Goal: Task Accomplishment & Management: Use online tool/utility

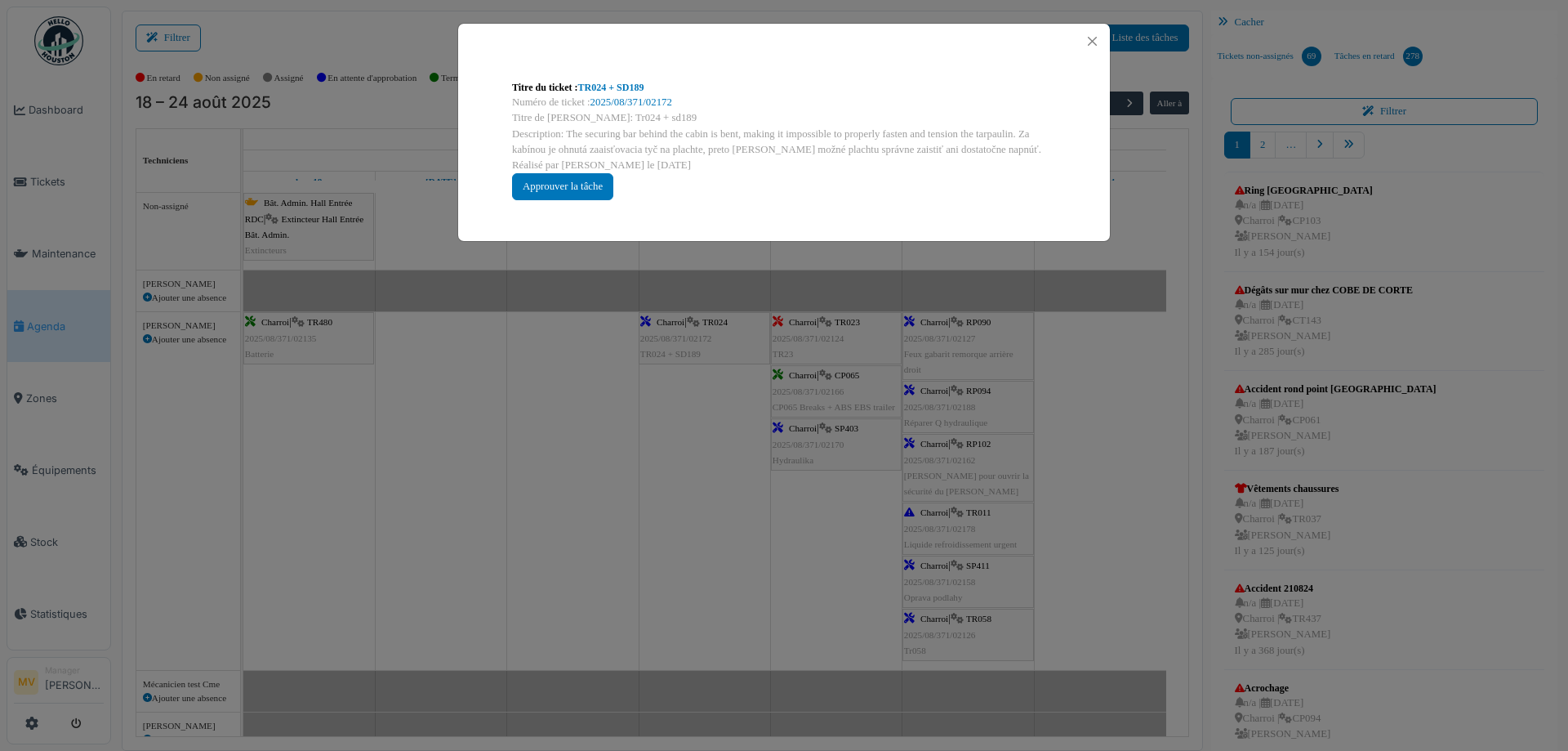
scroll to position [49, 0]
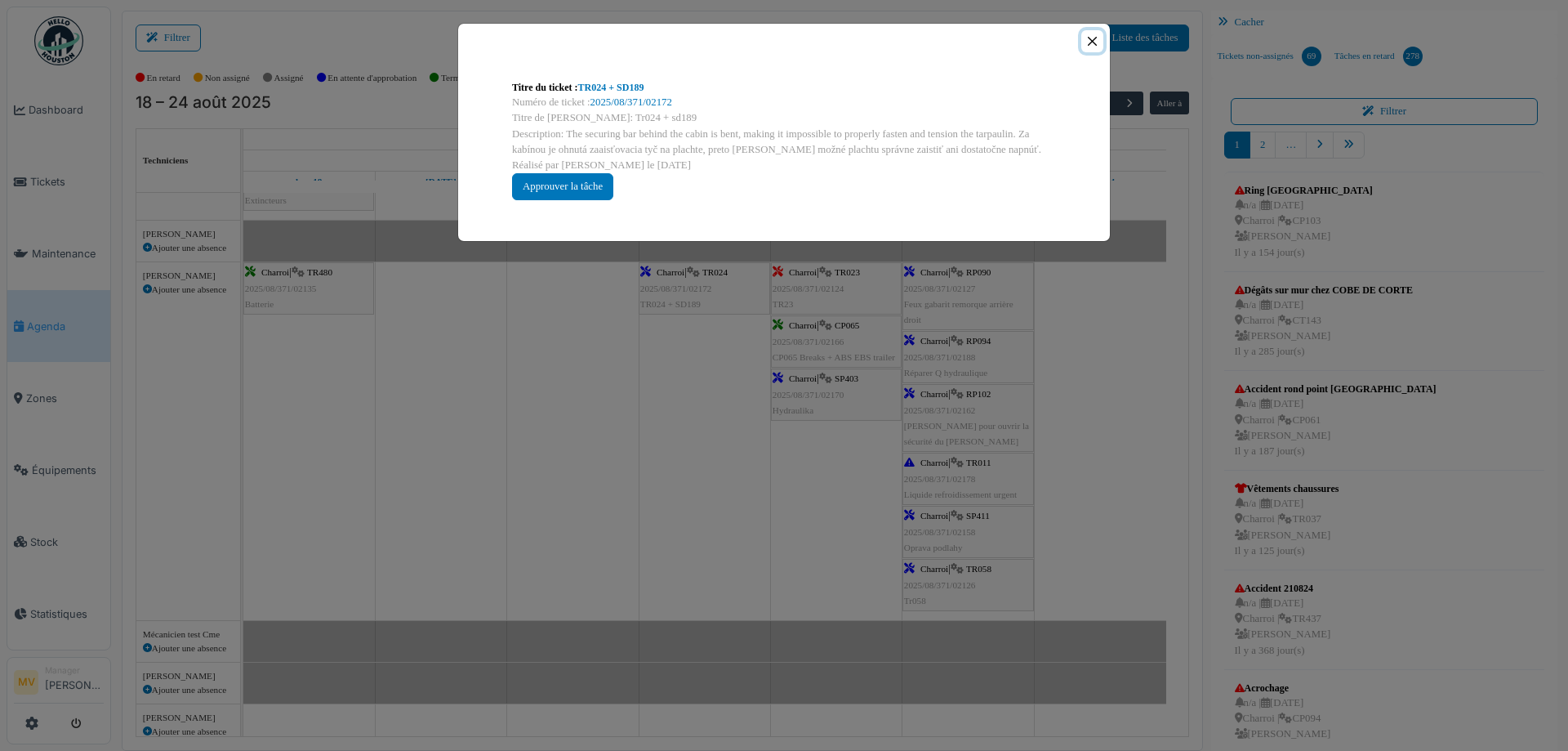
click at [1098, 40] on button "Close" at bounding box center [1091, 41] width 22 height 22
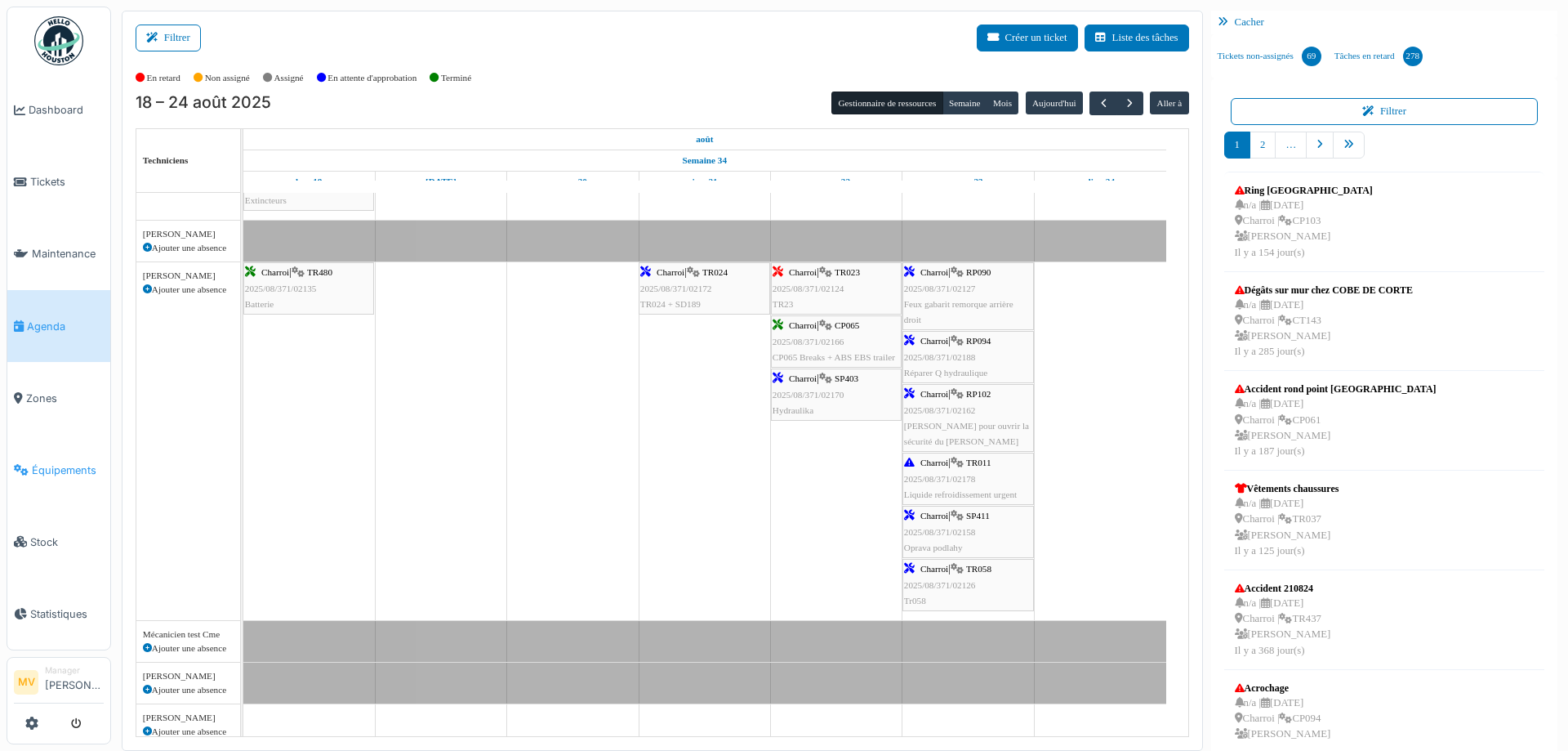
click at [47, 468] on span "Équipements" at bounding box center [67, 469] width 72 height 15
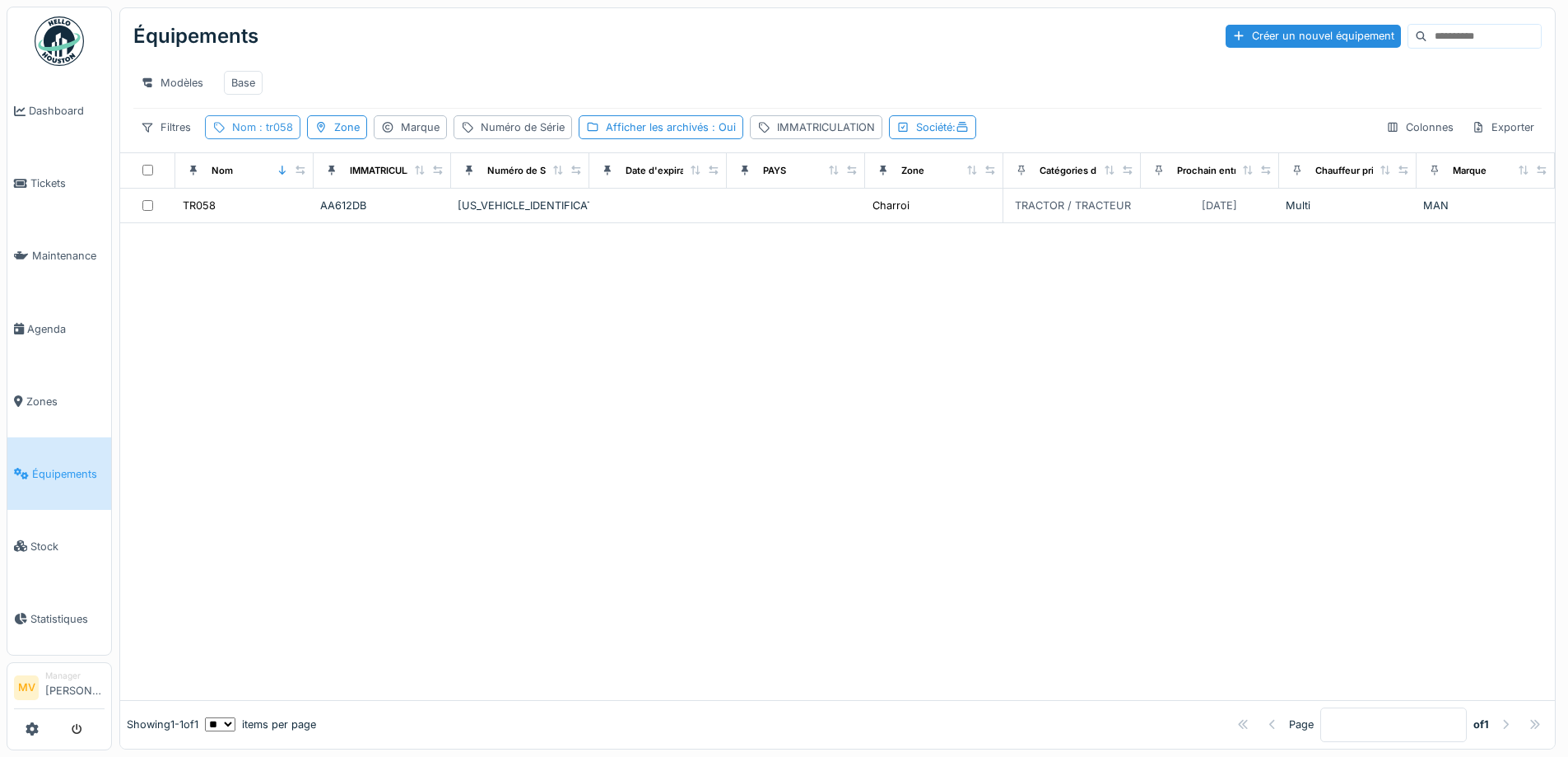
click at [281, 133] on span ": tr058" at bounding box center [274, 128] width 37 height 13
click at [295, 216] on input "*****" at bounding box center [294, 219] width 164 height 34
type input "*"
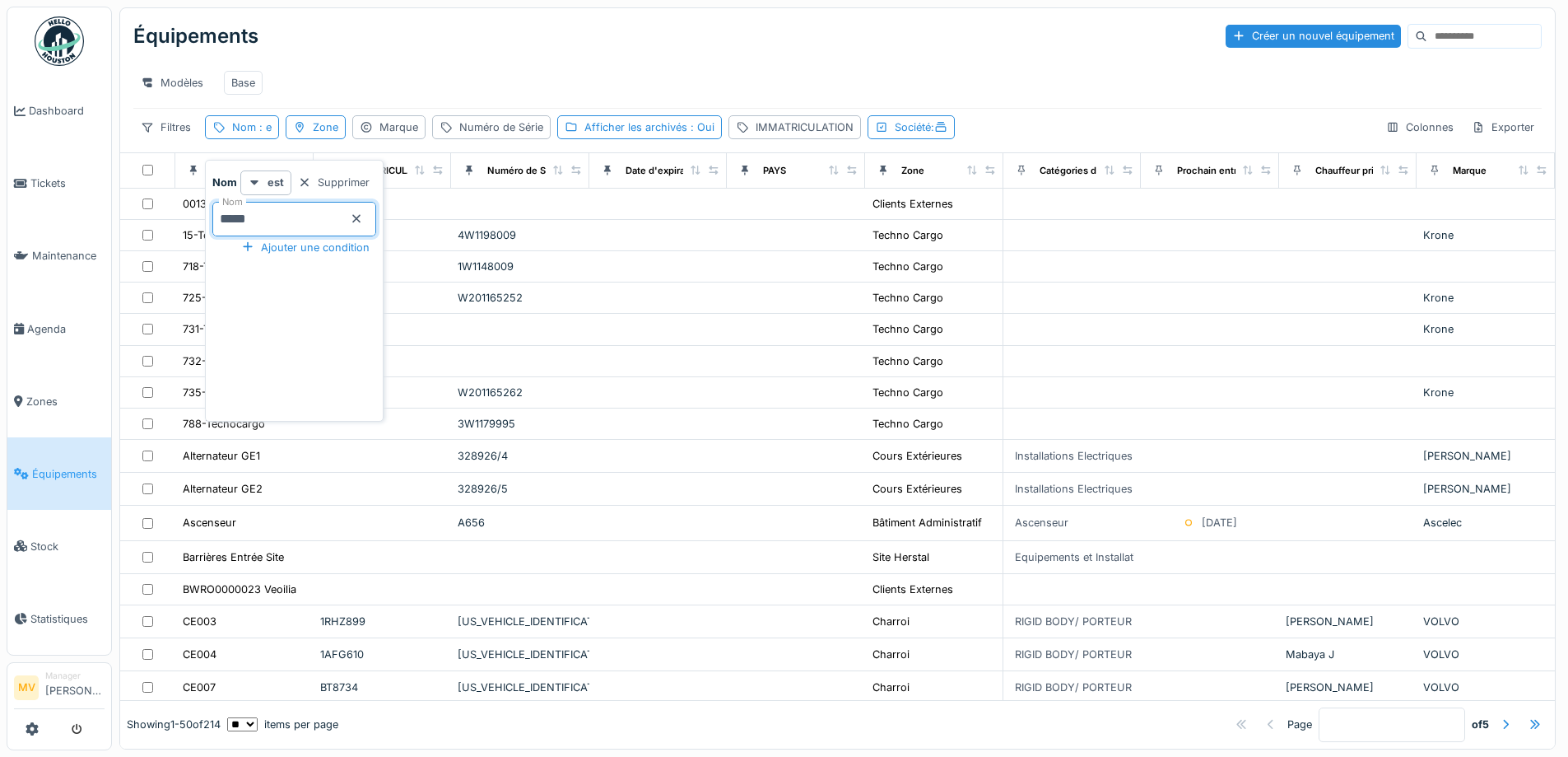
type input "*****"
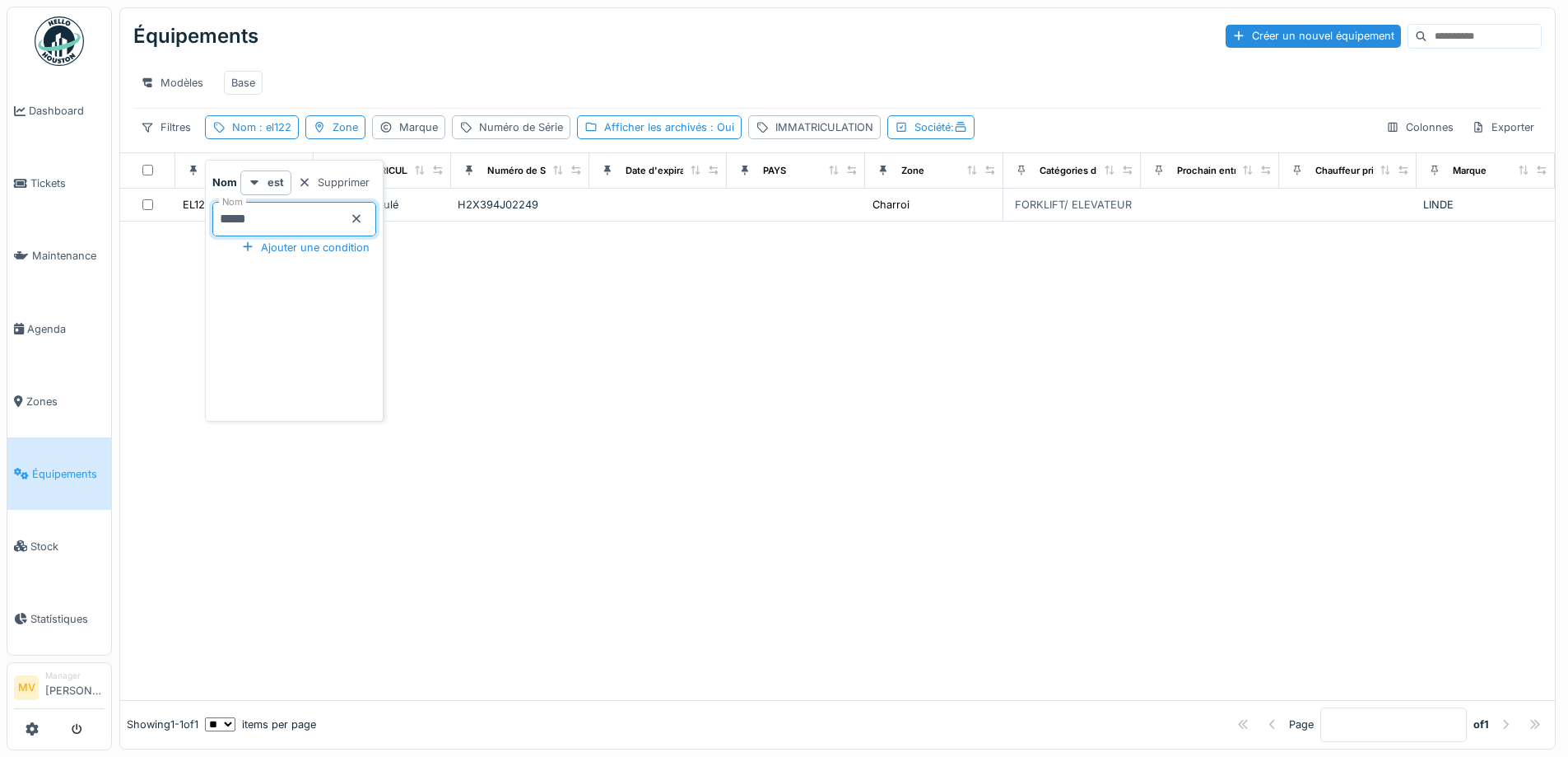
click at [668, 310] on div at bounding box center [837, 461] width 1435 height 479
drag, startPoint x: 265, startPoint y: 137, endPoint x: 271, endPoint y: 153, distance: 17.1
click at [265, 133] on span ": el122" at bounding box center [273, 128] width 35 height 13
click at [363, 221] on icon at bounding box center [356, 218] width 14 height 11
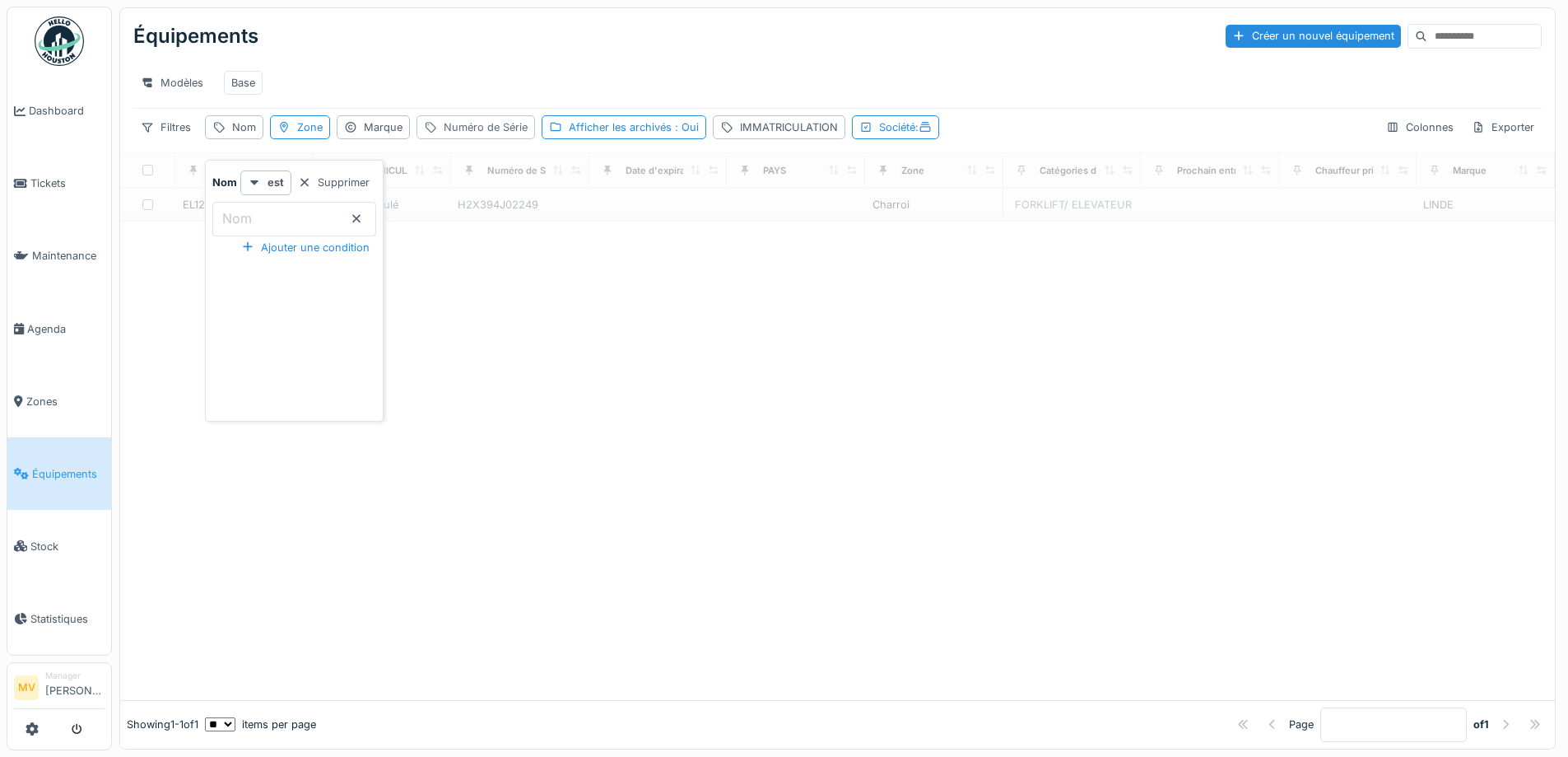
click at [516, 135] on div "Numéro de Série" at bounding box center [486, 127] width 84 height 15
click at [571, 219] on Série_k0OTc "Numéro de Série" at bounding box center [535, 219] width 226 height 34
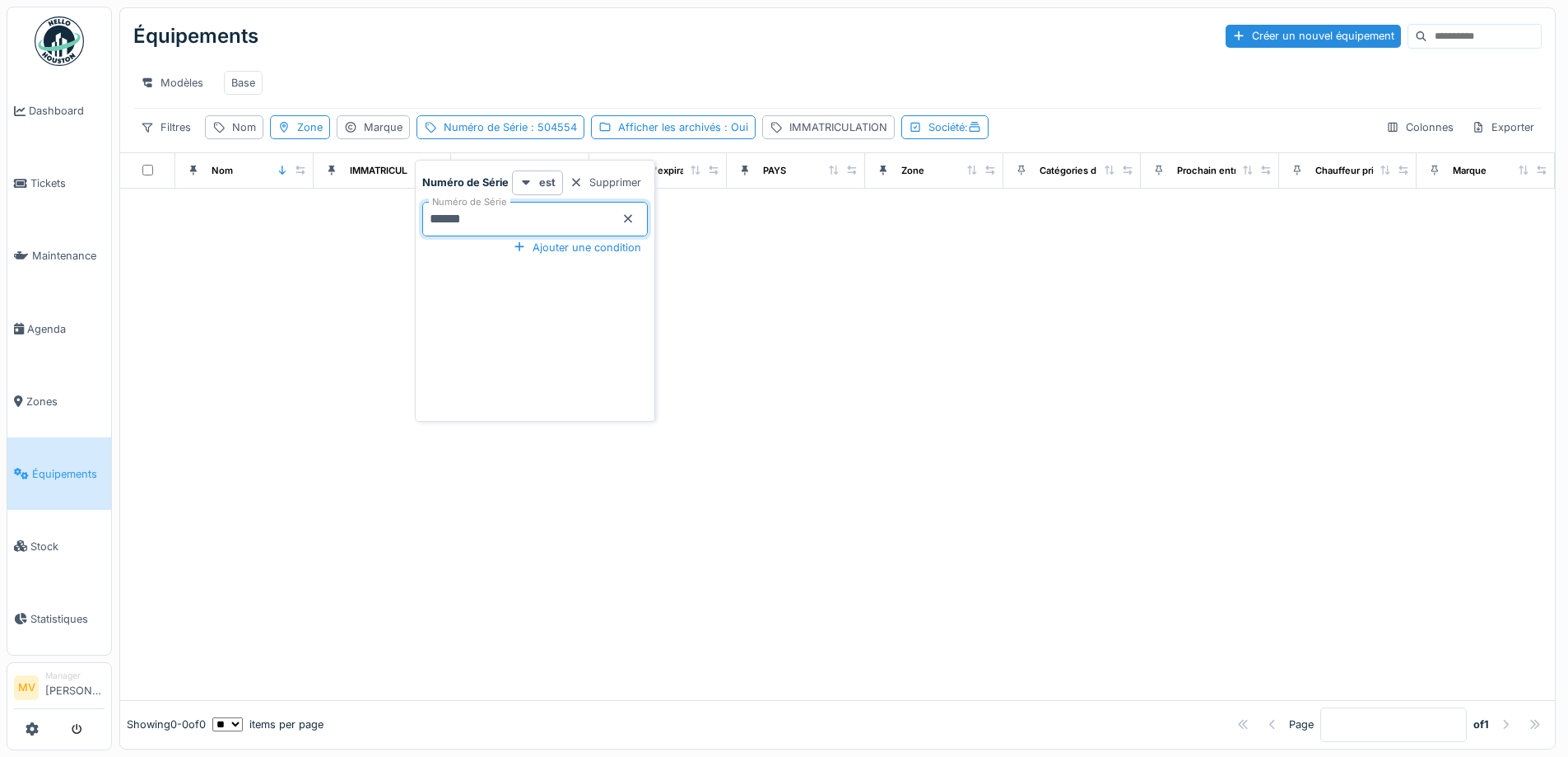
type Série_k0OTc "******"
click at [789, 494] on div at bounding box center [837, 478] width 1435 height 444
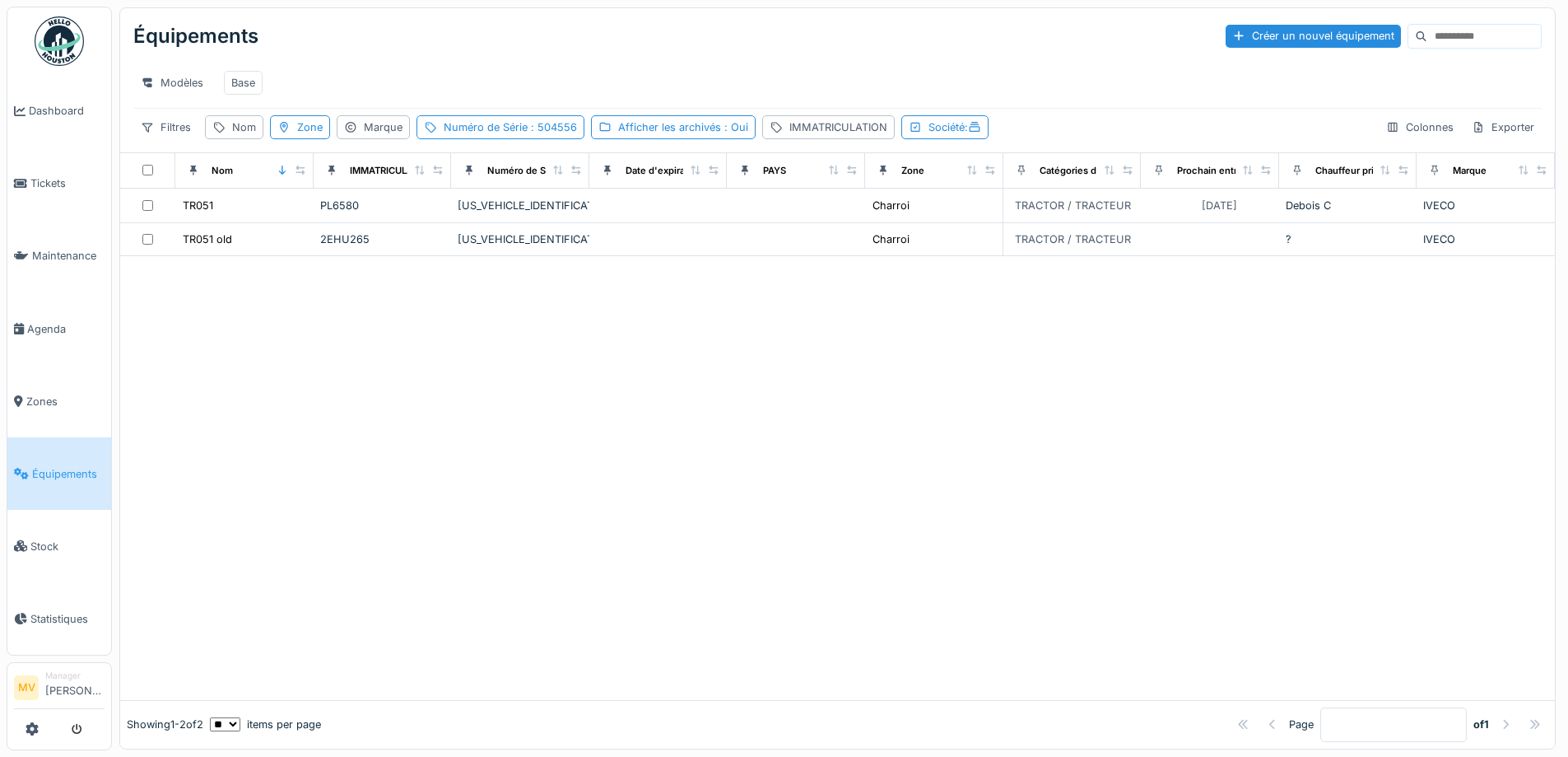
scroll to position [13, 0]
click at [553, 125] on span ": 504556" at bounding box center [552, 128] width 49 height 13
click at [624, 213] on icon at bounding box center [628, 218] width 14 height 11
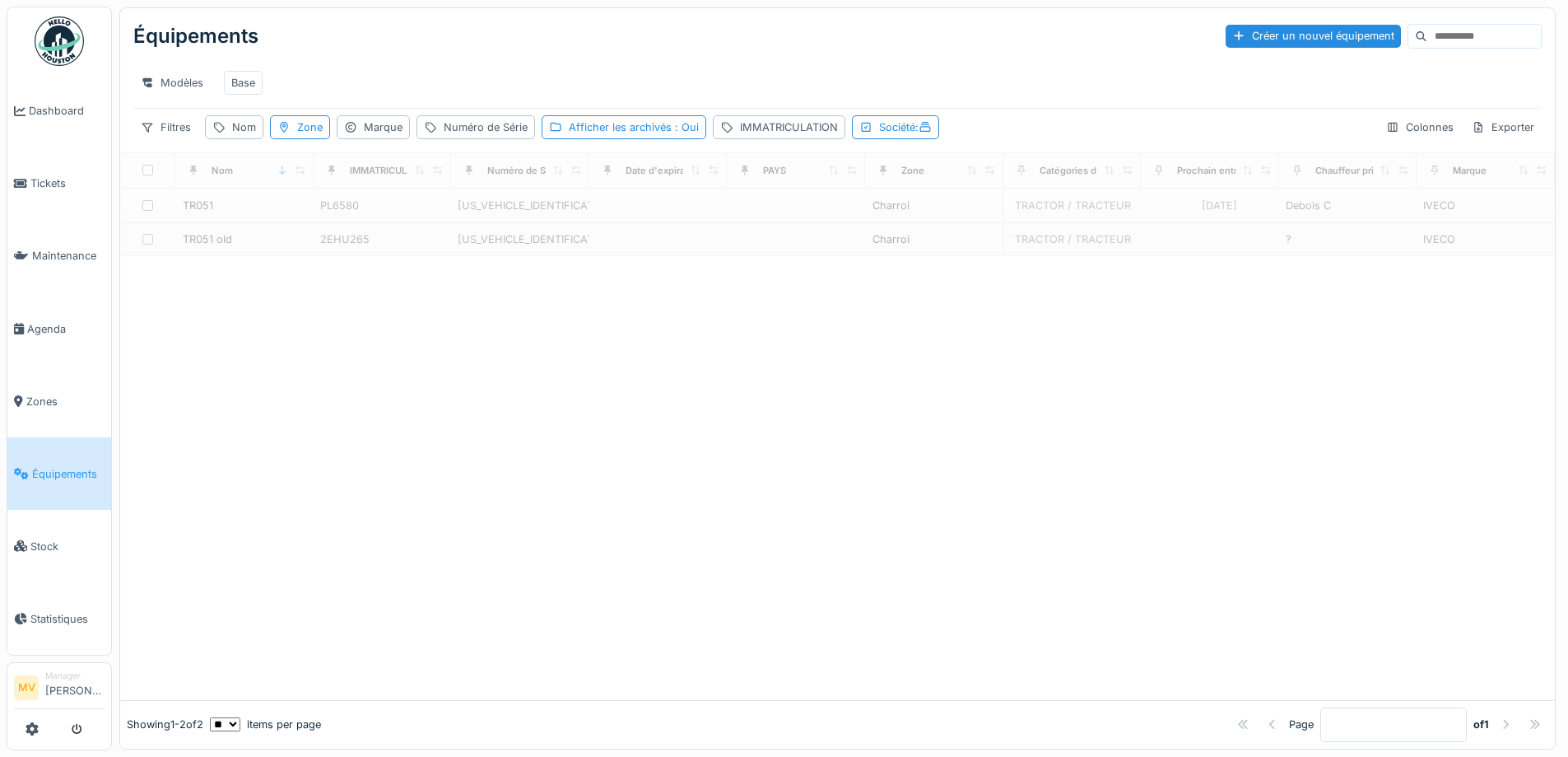
click at [1018, 342] on div at bounding box center [837, 478] width 1435 height 444
